Goal: Register for event/course

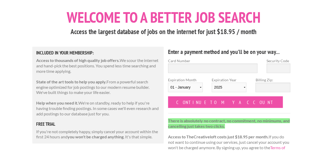
scroll to position [25, 0]
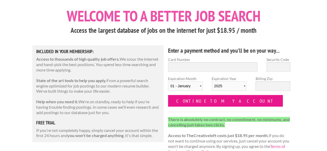
click at [199, 101] on input "Continue to my account" at bounding box center [225, 101] width 115 height 12
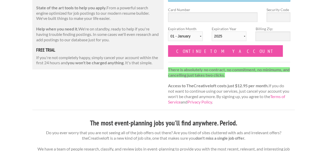
scroll to position [99, 0]
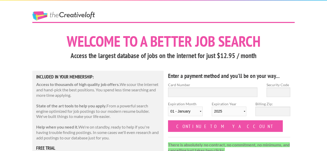
scroll to position [25, 0]
